Goal: Information Seeking & Learning: Learn about a topic

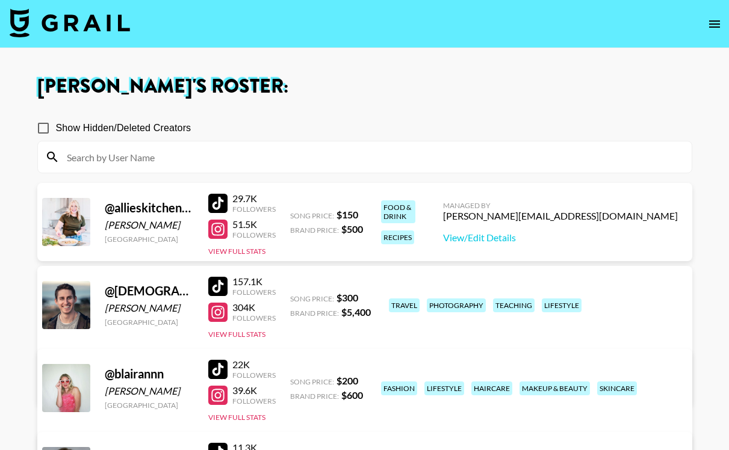
click at [220, 160] on input at bounding box center [372, 156] width 625 height 19
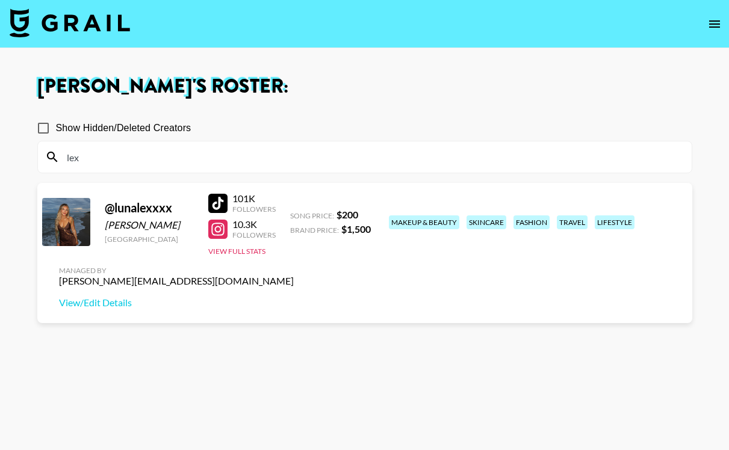
click at [220, 205] on div at bounding box center [217, 203] width 19 height 19
click at [215, 232] on div at bounding box center [217, 229] width 19 height 19
click at [100, 159] on input "lex" at bounding box center [372, 156] width 625 height 19
type input "l"
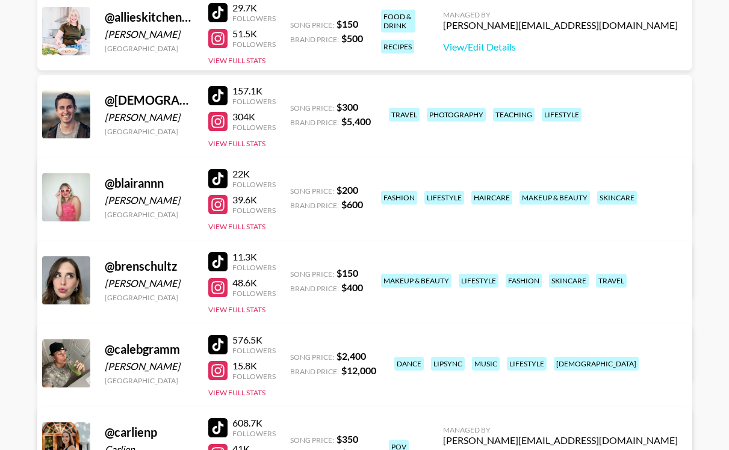
scroll to position [207, 0]
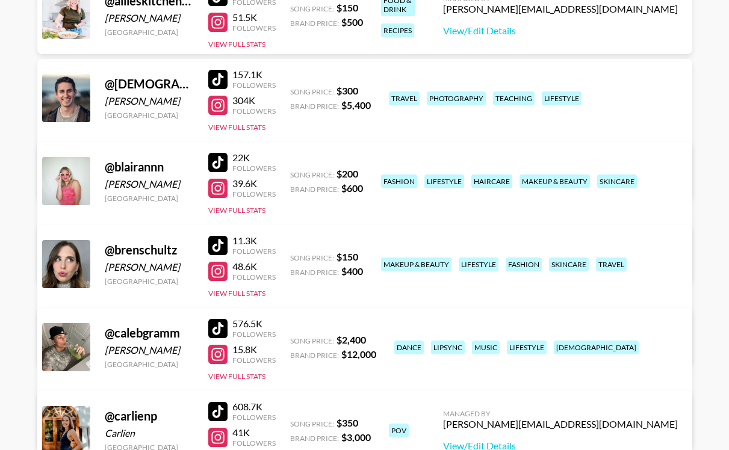
click at [221, 274] on div at bounding box center [217, 271] width 19 height 19
click at [233, 292] on button "View Full Stats" at bounding box center [236, 293] width 57 height 9
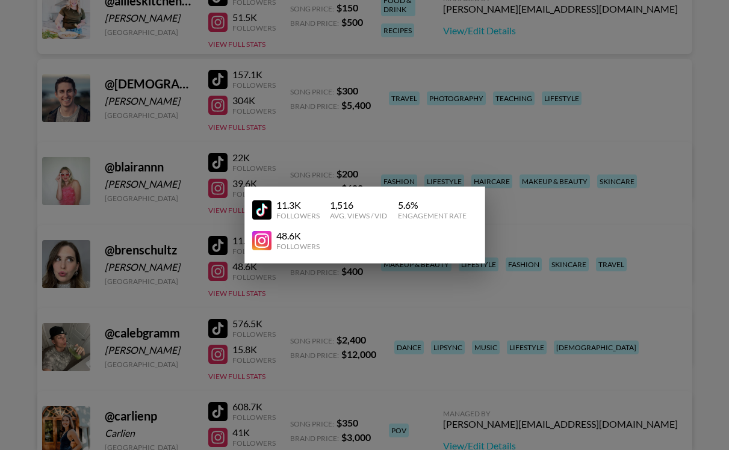
click at [321, 294] on div at bounding box center [364, 225] width 729 height 450
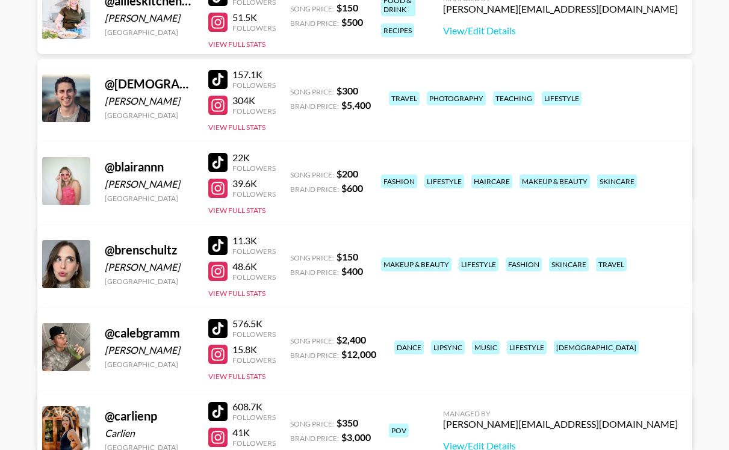
click at [217, 245] on div at bounding box center [217, 245] width 19 height 19
click at [249, 297] on button "View Full Stats" at bounding box center [236, 293] width 57 height 9
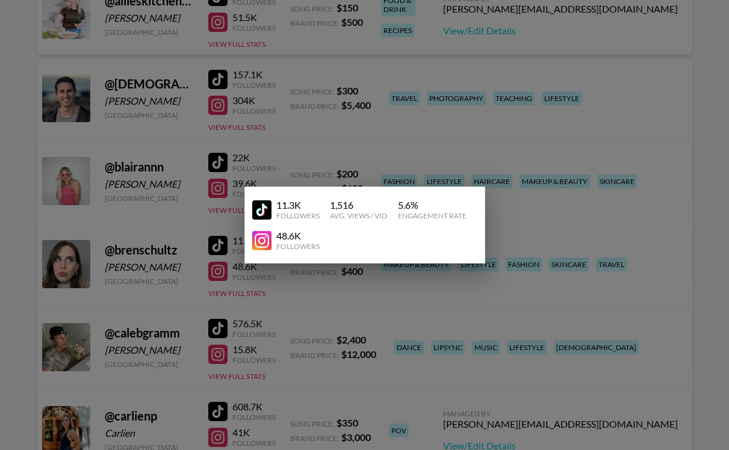
click at [341, 286] on div at bounding box center [364, 225] width 729 height 450
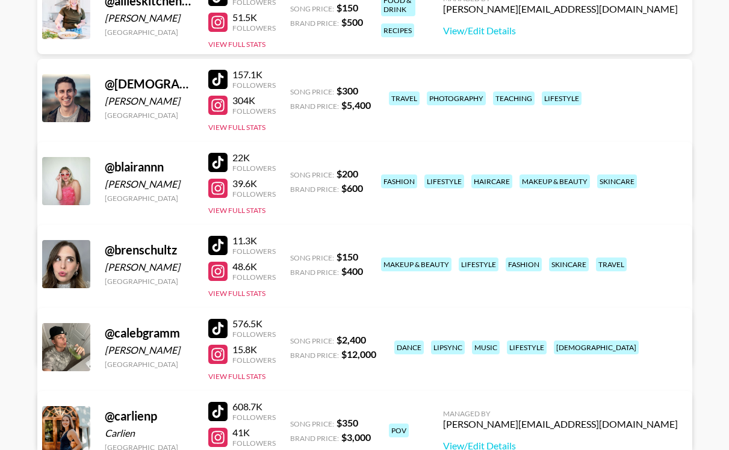
click at [294, 339] on link "View/Edit Details" at bounding box center [176, 345] width 235 height 12
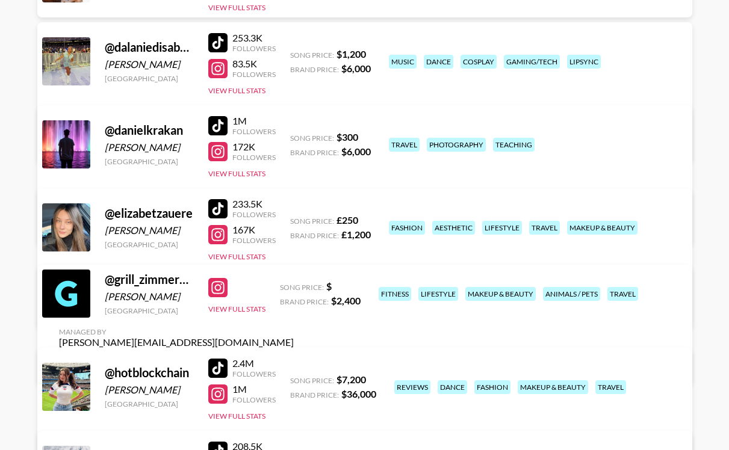
scroll to position [661, 0]
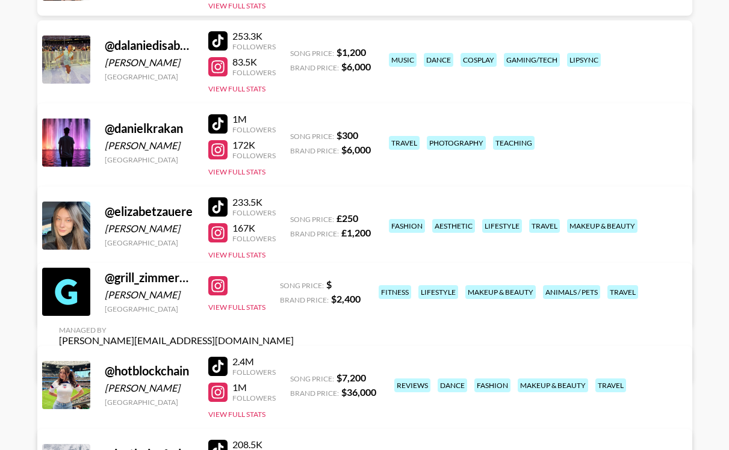
click at [223, 206] on div at bounding box center [217, 206] width 19 height 19
click at [243, 256] on button "View Full Stats" at bounding box center [236, 254] width 57 height 9
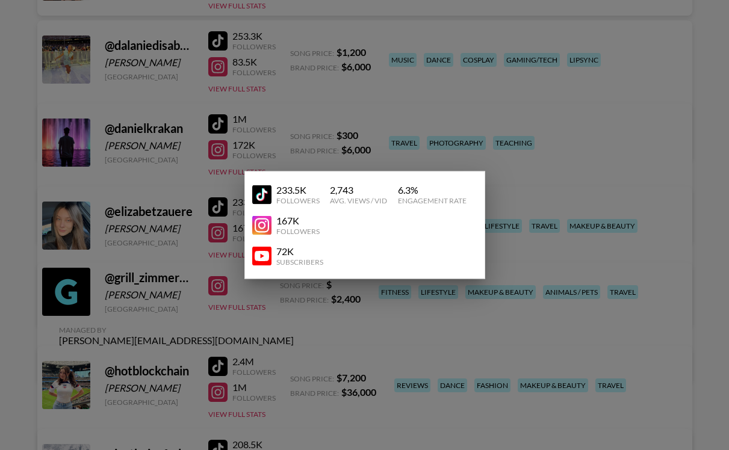
click at [341, 135] on div at bounding box center [364, 225] width 729 height 450
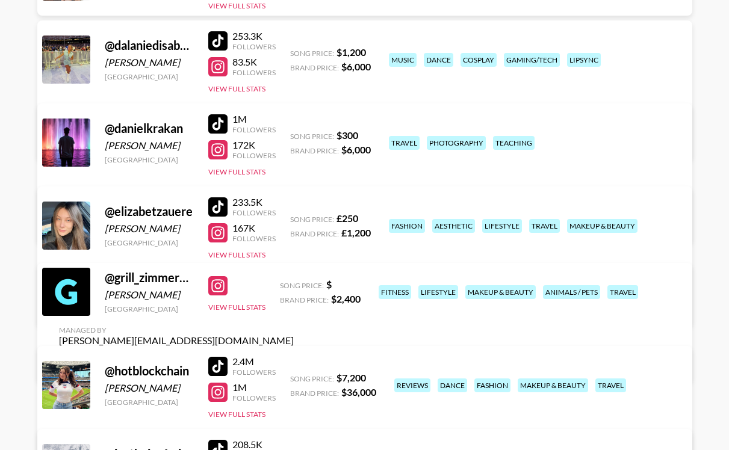
click at [223, 232] on div at bounding box center [217, 232] width 19 height 19
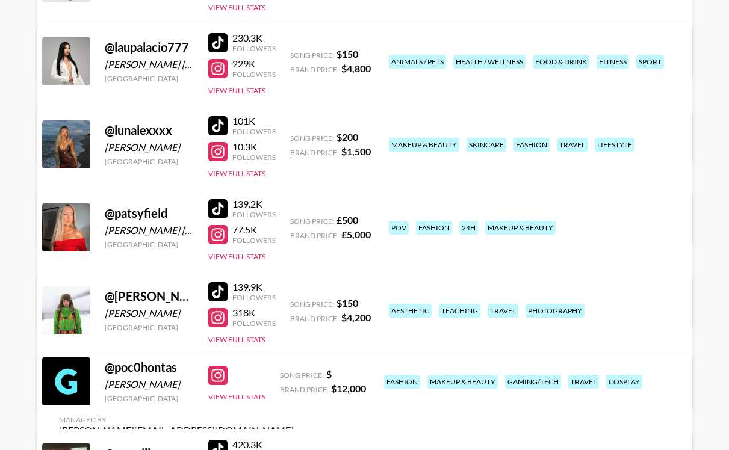
scroll to position [1170, 0]
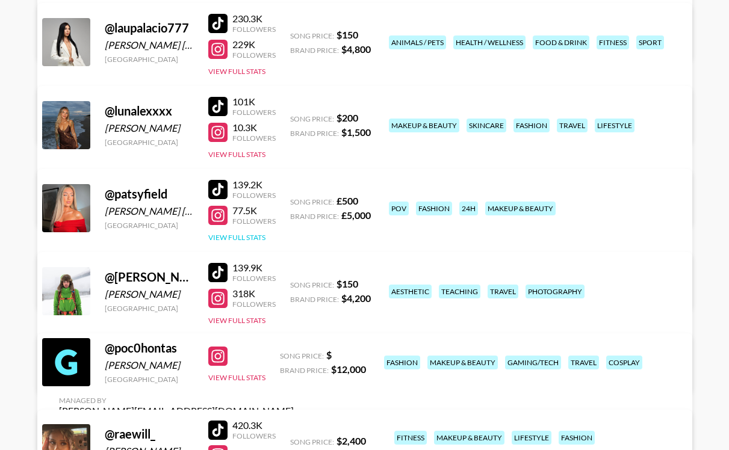
click at [232, 235] on button "View Full Stats" at bounding box center [236, 237] width 57 height 9
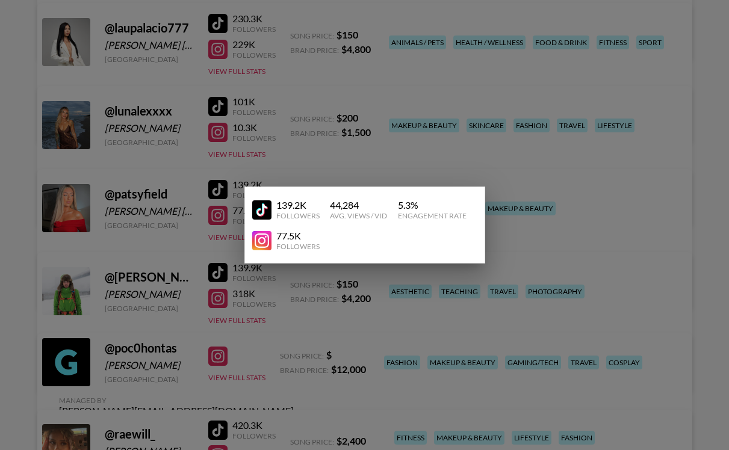
click at [329, 158] on div at bounding box center [364, 225] width 729 height 450
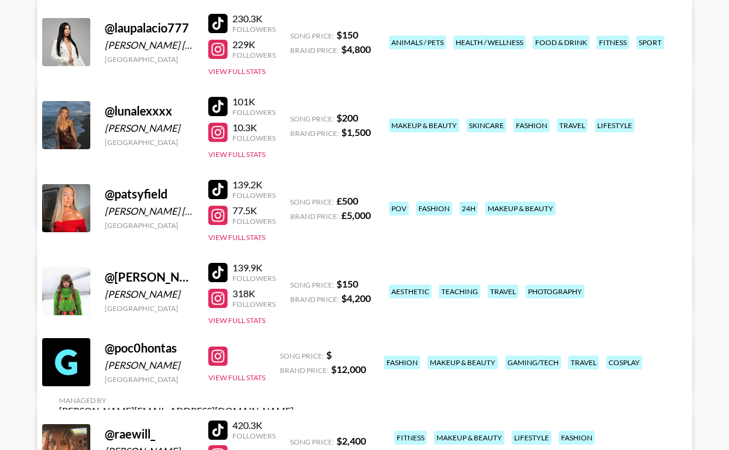
click at [221, 190] on div at bounding box center [217, 189] width 19 height 19
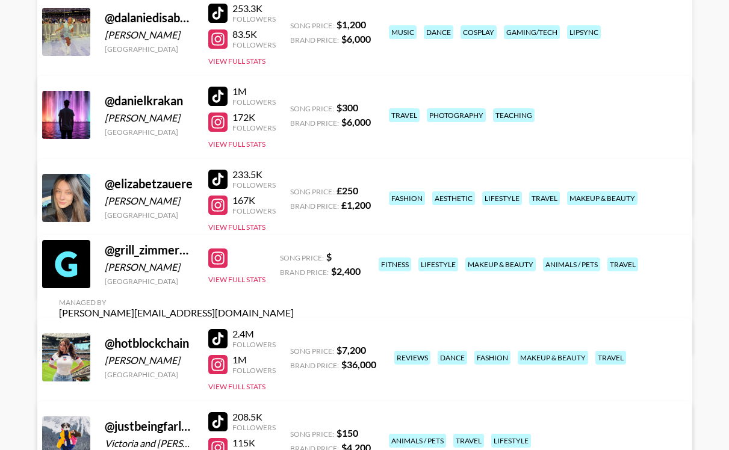
scroll to position [690, 0]
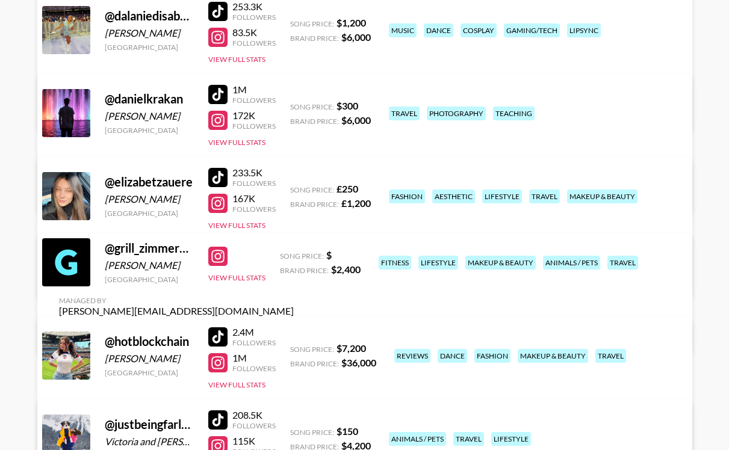
click at [219, 202] on div at bounding box center [217, 203] width 19 height 19
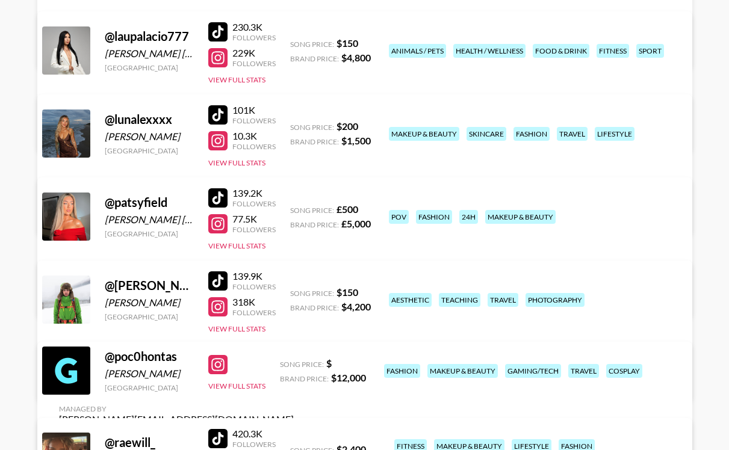
scroll to position [1164, 0]
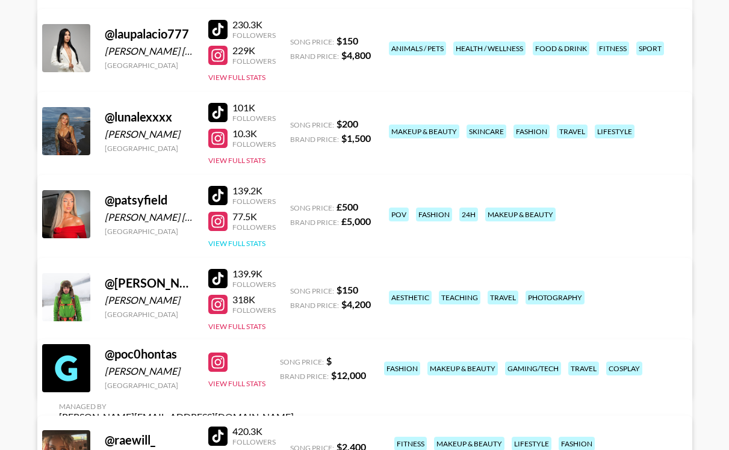
click at [247, 239] on button "View Full Stats" at bounding box center [236, 243] width 57 height 9
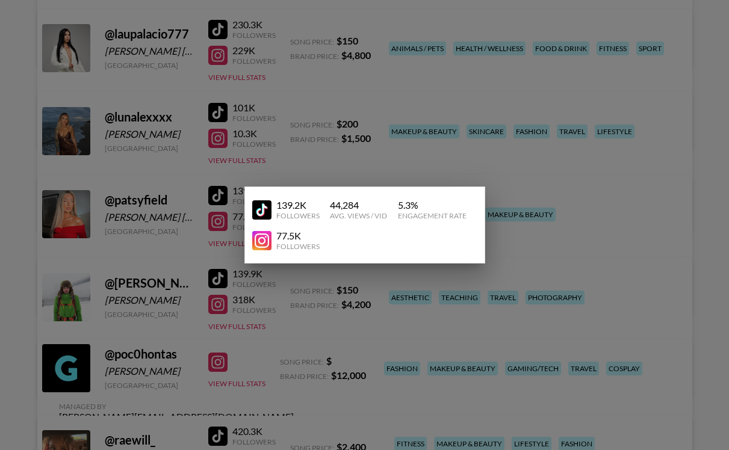
click at [264, 209] on img at bounding box center [261, 209] width 19 height 19
drag, startPoint x: 428, startPoint y: 206, endPoint x: 326, endPoint y: 202, distance: 101.8
click at [327, 203] on div "139.2K Followers 44,284 Avg. Views / Vid 5.3 % Engagement Rate" at bounding box center [364, 209] width 225 height 31
click at [260, 240] on img at bounding box center [261, 240] width 19 height 19
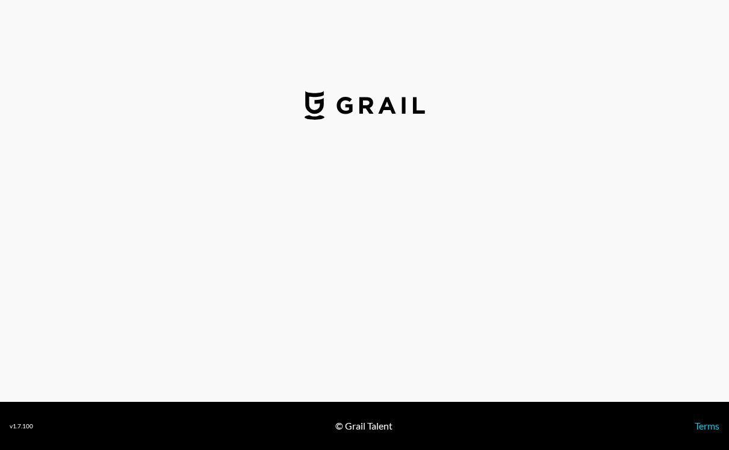
select select "USD"
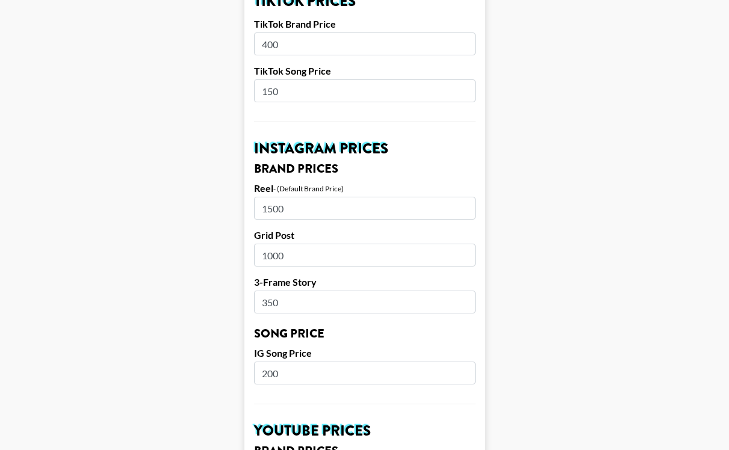
scroll to position [471, 0]
